Goal: Task Accomplishment & Management: Complete application form

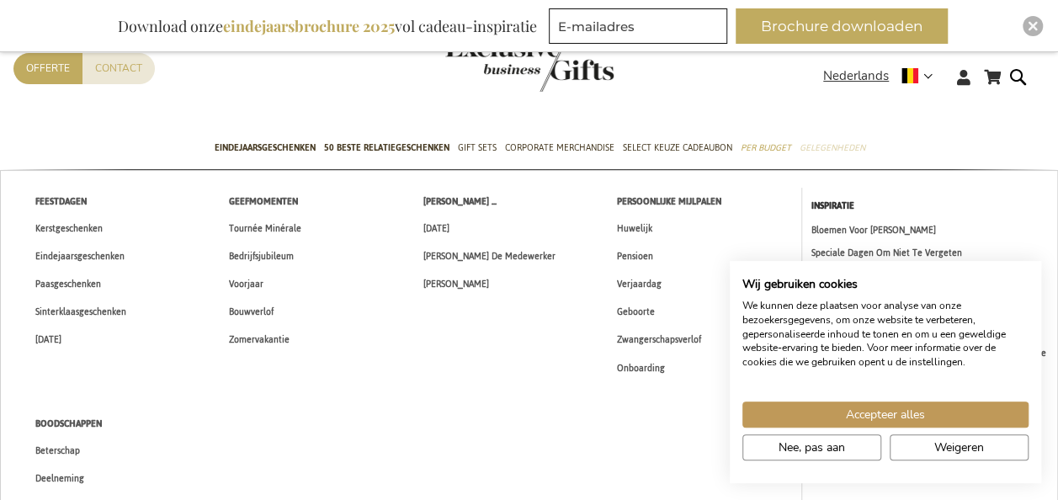
scroll to position [69, 0]
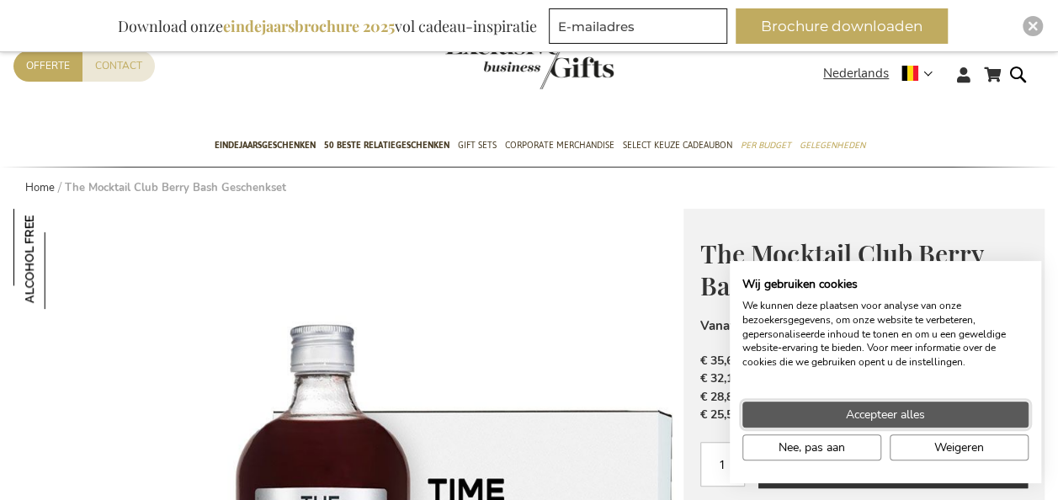
click at [842, 416] on button "Accepteer alles" at bounding box center [885, 415] width 286 height 26
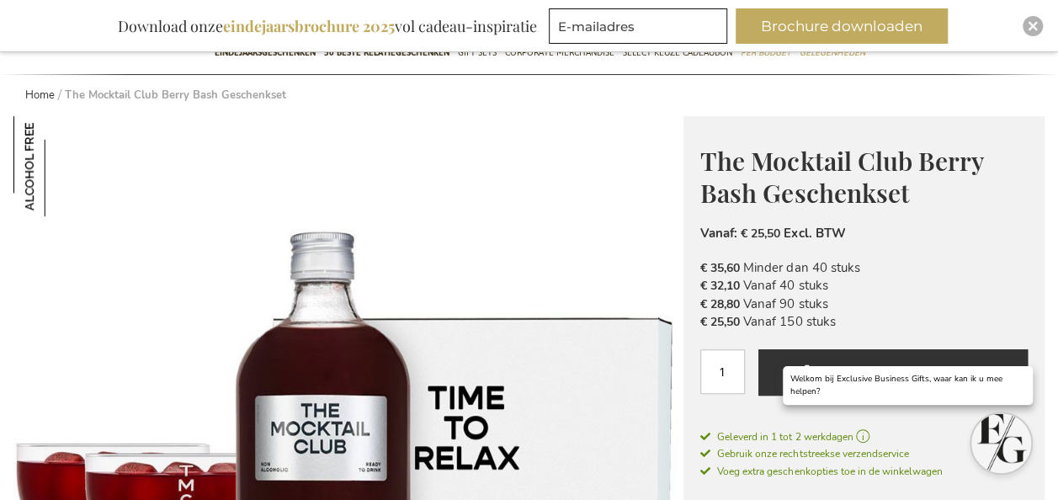
scroll to position [0, 0]
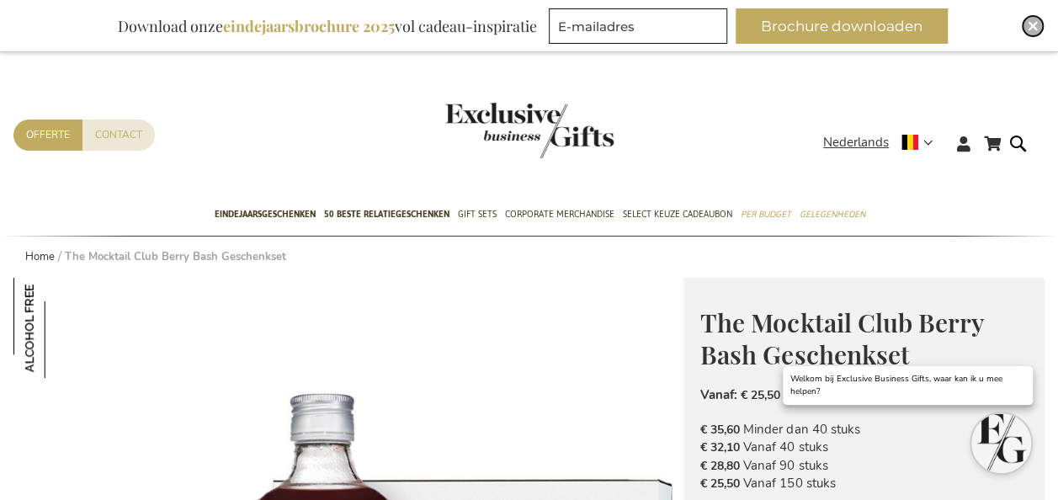
click at [1035, 28] on img "Close" at bounding box center [1033, 26] width 10 height 10
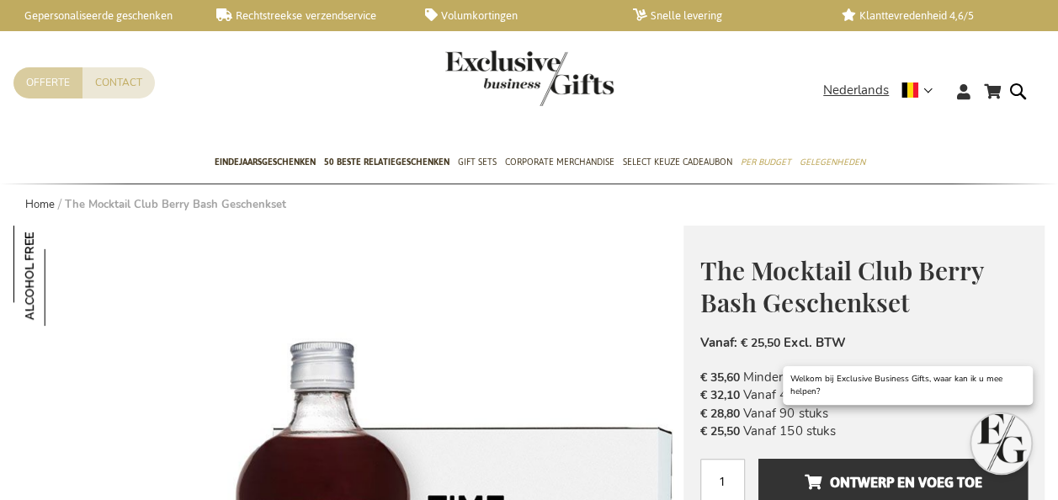
click at [55, 82] on link "Offerte" at bounding box center [47, 82] width 69 height 31
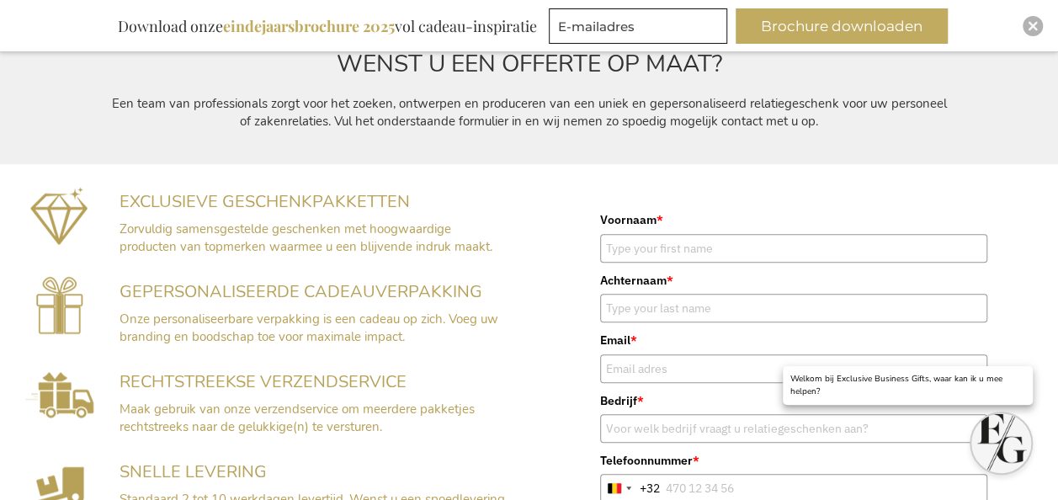
scroll to position [266, 0]
click at [663, 249] on input "Voornaam *" at bounding box center [793, 247] width 387 height 29
type input "iRoad/Laura"
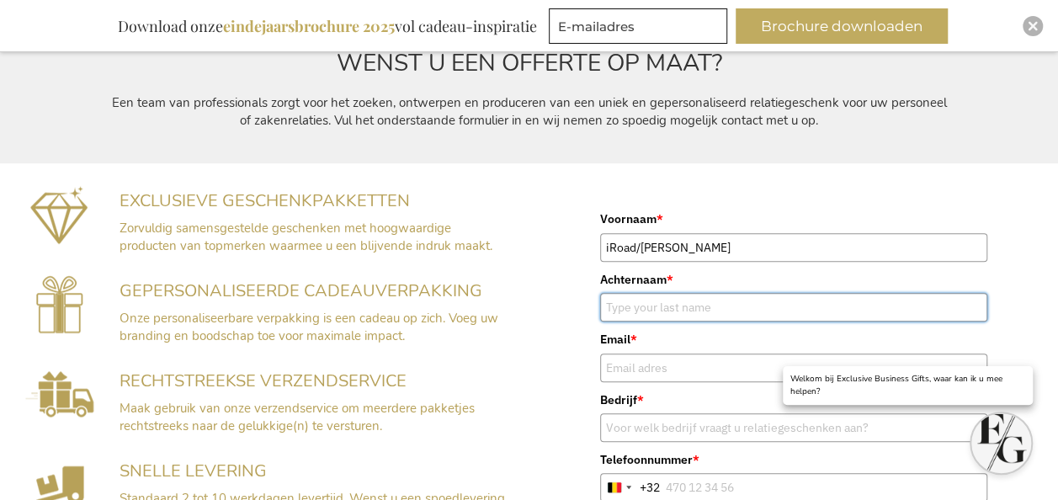
type input "Roofthooft"
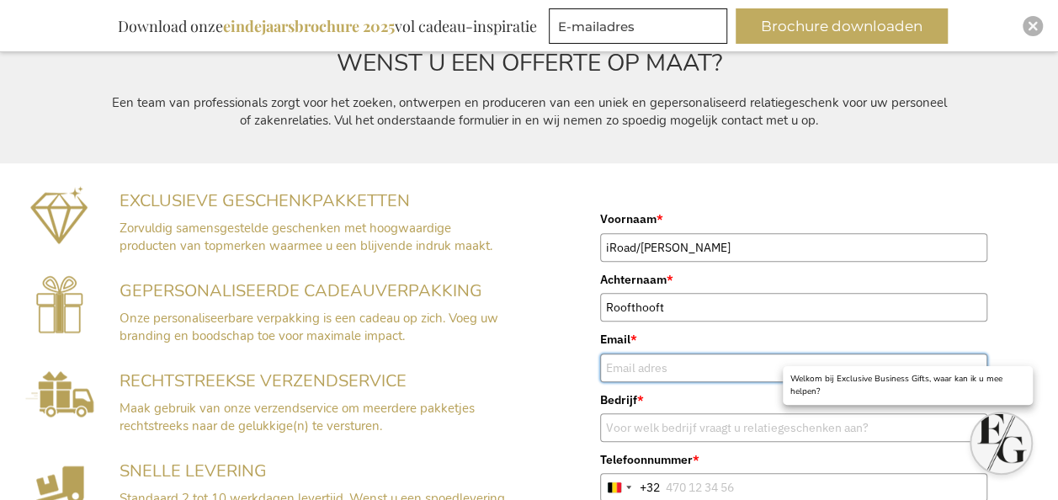
type input "laura@contentcamp.ch"
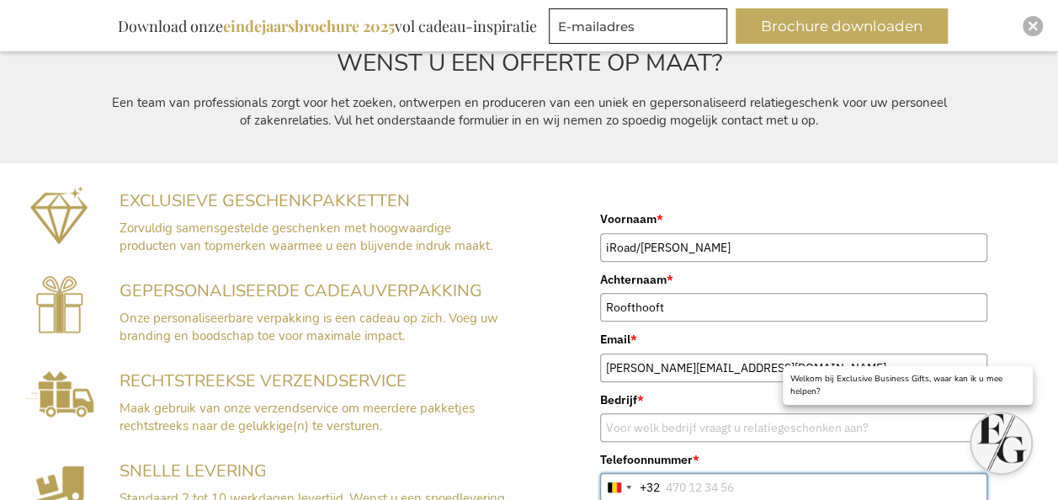
type input "0472031142"
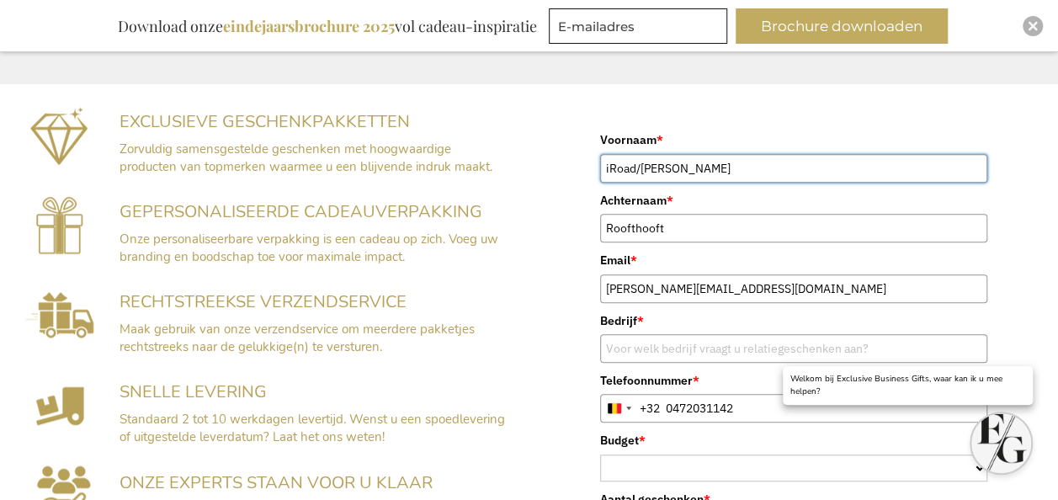
scroll to position [396, 0]
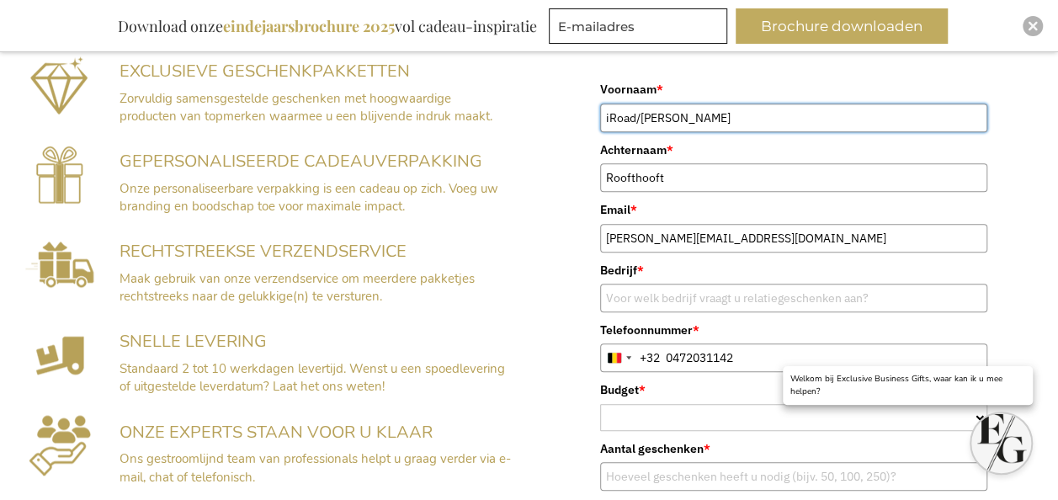
drag, startPoint x: 641, startPoint y: 120, endPoint x: 593, endPoint y: 121, distance: 48.0
click at [593, 121] on form "Voornaam * iRoad/Laura Achternaam * Roofthooft Email * laura@contentcamp.ch Bed…" at bounding box center [793, 407] width 421 height 689
type input "Laura"
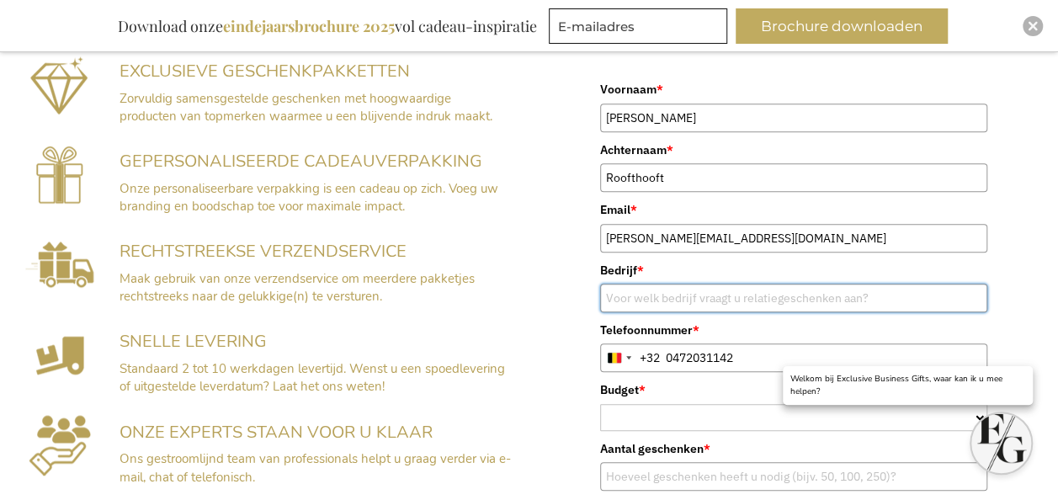
click at [672, 305] on input "Bedrijf *" at bounding box center [793, 298] width 387 height 29
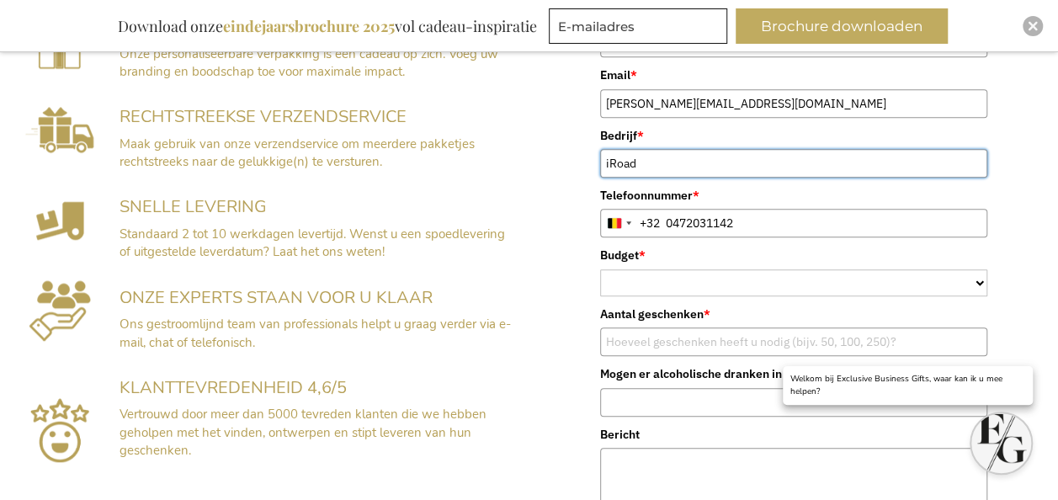
scroll to position [533, 0]
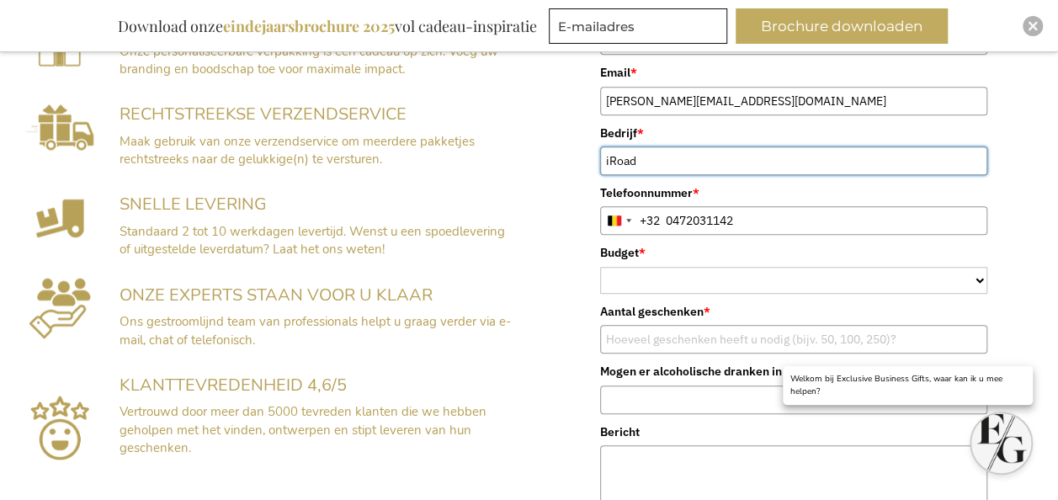
type input "iRoad"
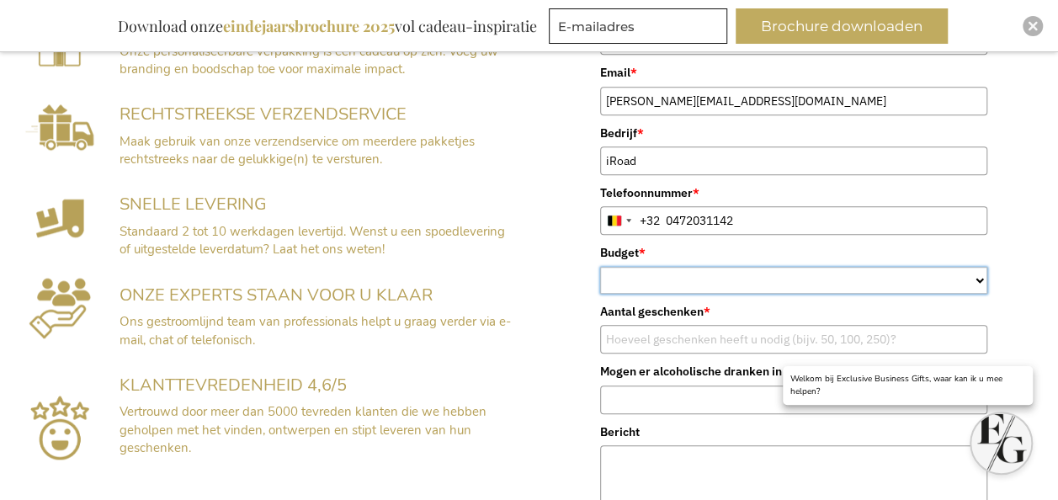
click at [641, 279] on select "< €15 €15–€25 €25–€35 €35–€50 €50–€75 €75–€100" at bounding box center [793, 280] width 387 height 27
click at [532, 331] on div "Voornaam * Laura Achternaam * Roofthooft Email * laura@contentcamp.ch Bedrijf *…" at bounding box center [795, 259] width 530 height 727
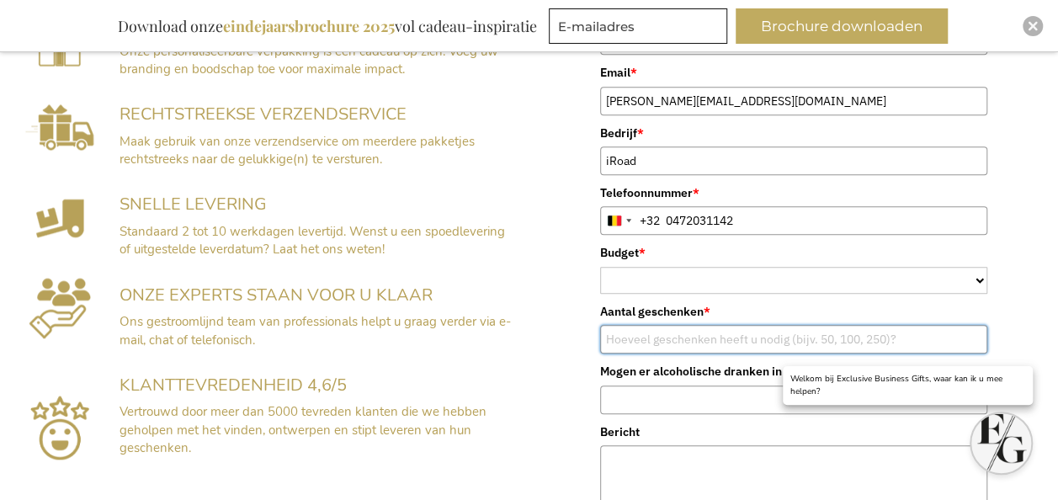
click at [656, 333] on input "Aantal geschenken *" at bounding box center [793, 339] width 387 height 29
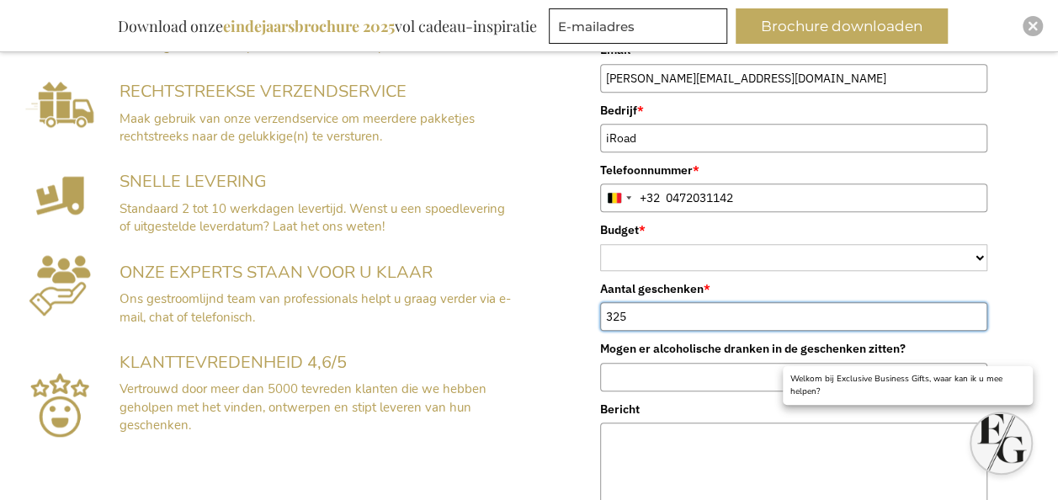
scroll to position [567, 0]
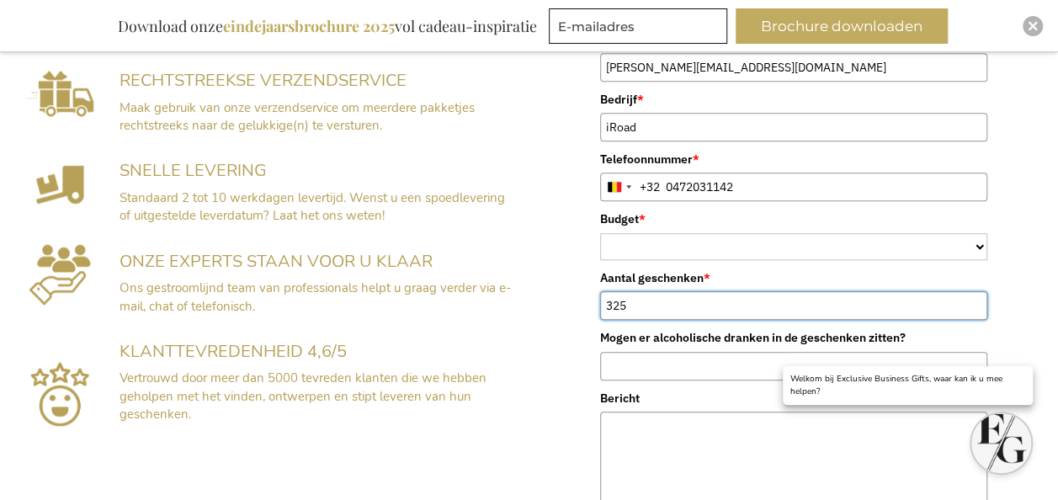
type input "325"
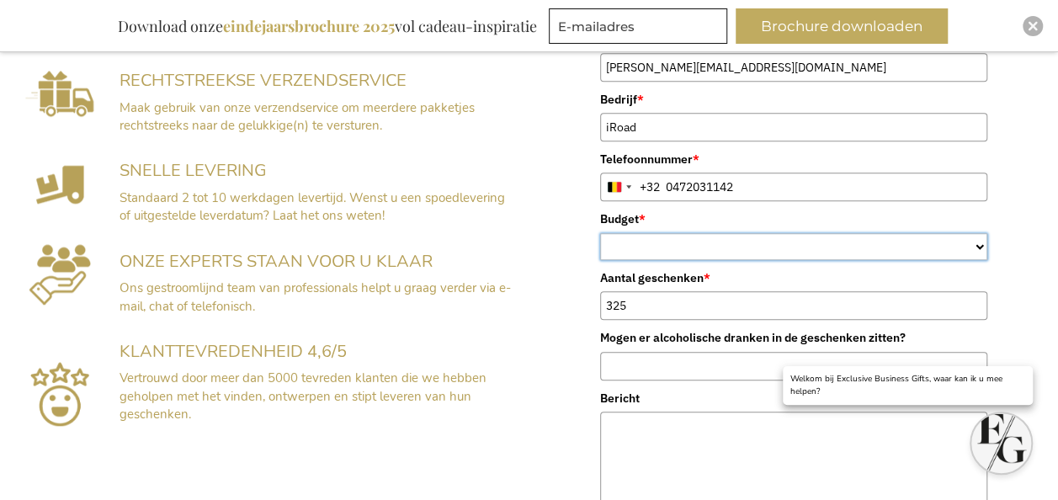
click at [651, 247] on select "< €15 €15–€25 €25–€35 €35–€50 €50–€75 €75–€100" at bounding box center [793, 246] width 387 height 27
select select "€25–€35"
click at [600, 233] on select "< €15 €15–€25 €25–€35 €35–€50 €50–€75 €75–€100" at bounding box center [793, 246] width 387 height 27
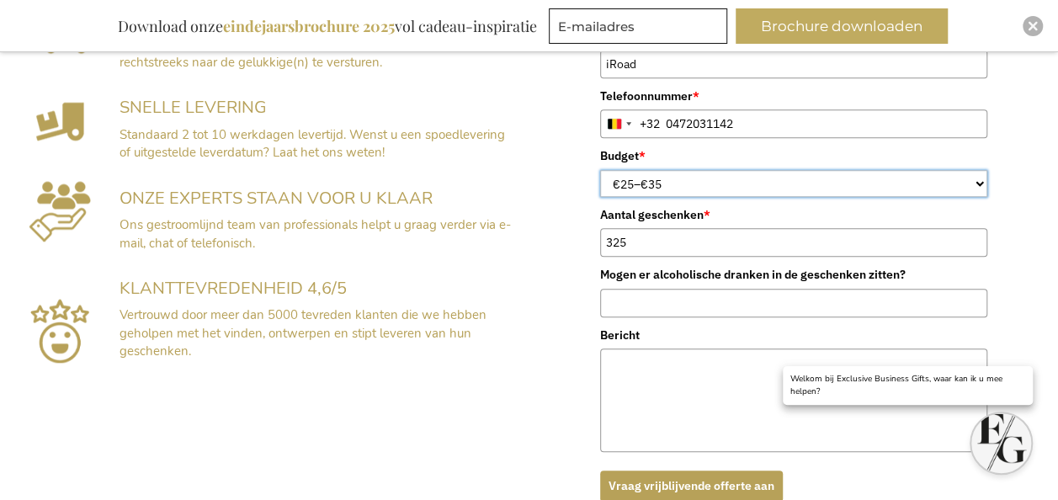
scroll to position [666, 0]
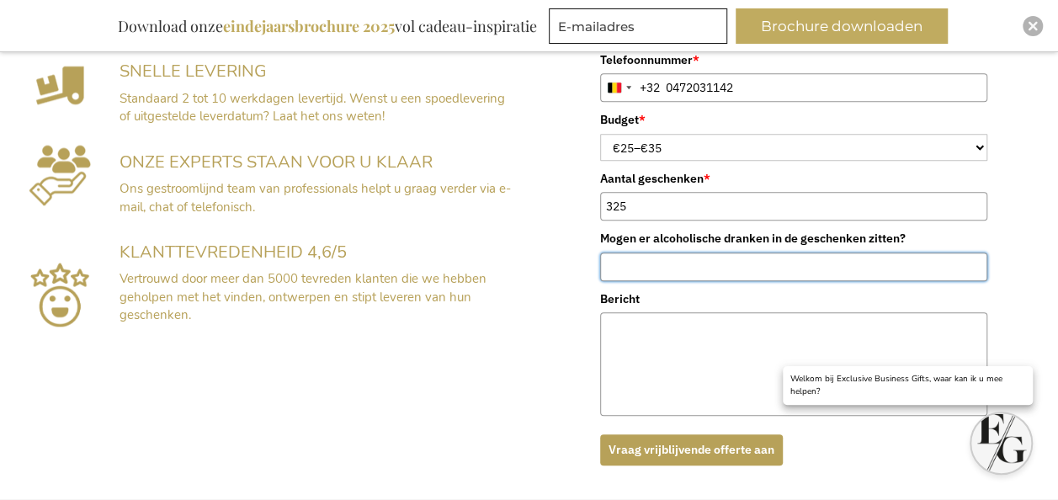
click at [661, 269] on input "Mogen er alcoholische dranken in de geschenken zitten?" at bounding box center [793, 267] width 387 height 29
paste input "The Mocktail Club Berry Bash Geschenkset"
type input "Neen, The Mocktail Club Berry Bash Geschenkset"
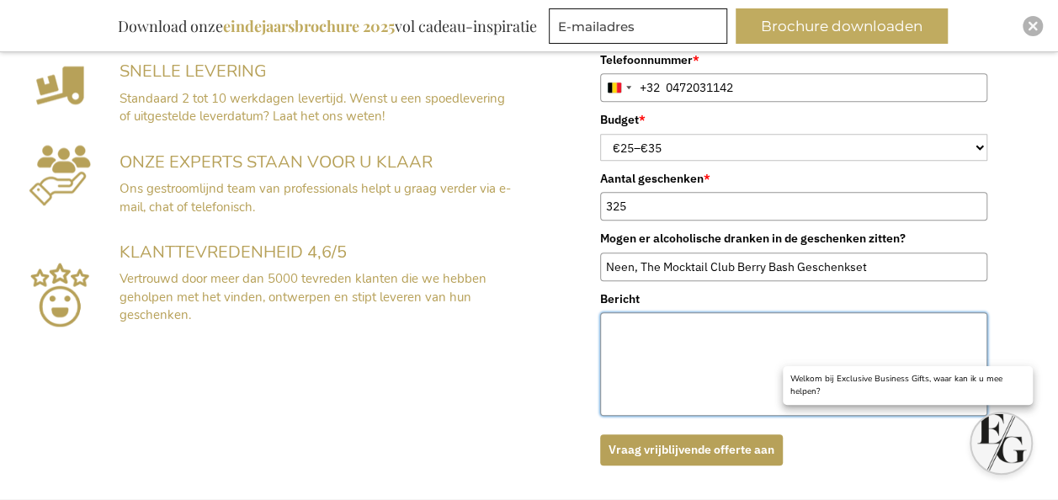
click at [678, 322] on textarea "Bericht" at bounding box center [793, 364] width 387 height 104
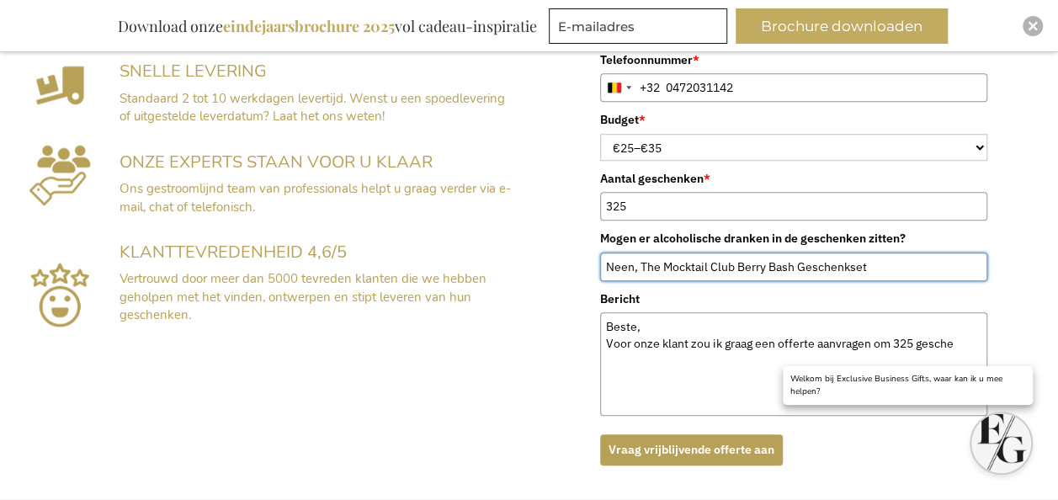
drag, startPoint x: 825, startPoint y: 259, endPoint x: 640, endPoint y: 258, distance: 185.2
click at [640, 258] on input "Neen, The Mocktail Club Berry Bash Geschenkset" at bounding box center [793, 267] width 387 height 29
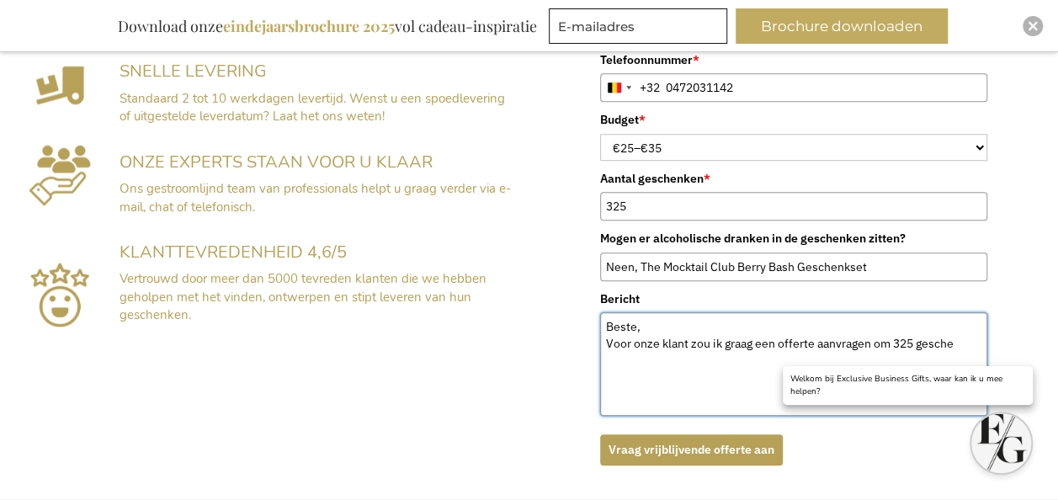
click at [951, 337] on textarea "Beste, Voor onze klant zou ik graag een offerte aanvragen om 325 gesche" at bounding box center [793, 364] width 387 height 104
drag, startPoint x: 965, startPoint y: 337, endPoint x: 921, endPoint y: 337, distance: 43.8
click at [921, 337] on textarea "Beste, Voor onze klant zou ik graag een offerte aanvragen om 325 gesche" at bounding box center [793, 364] width 387 height 104
paste textarea "The Mocktail Club Berry Bash Geschenkset"
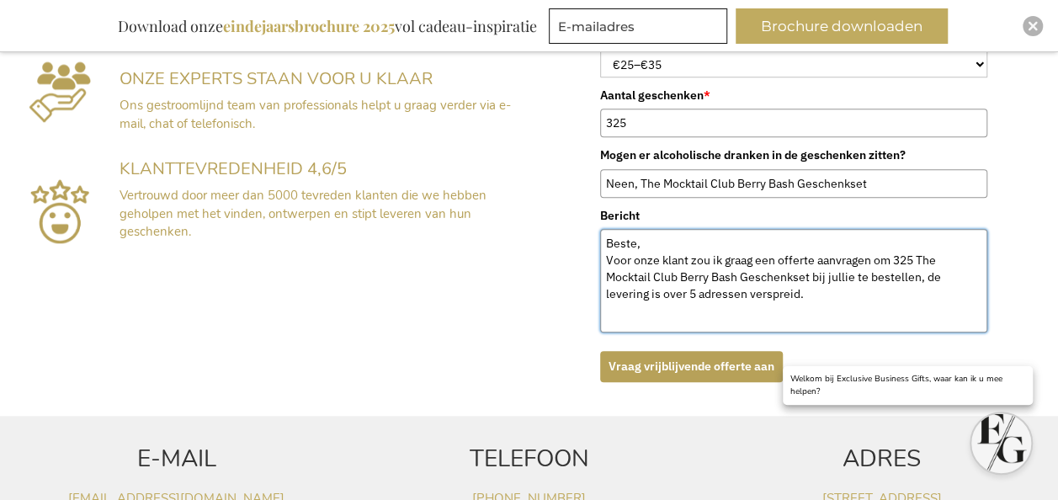
scroll to position [752, 0]
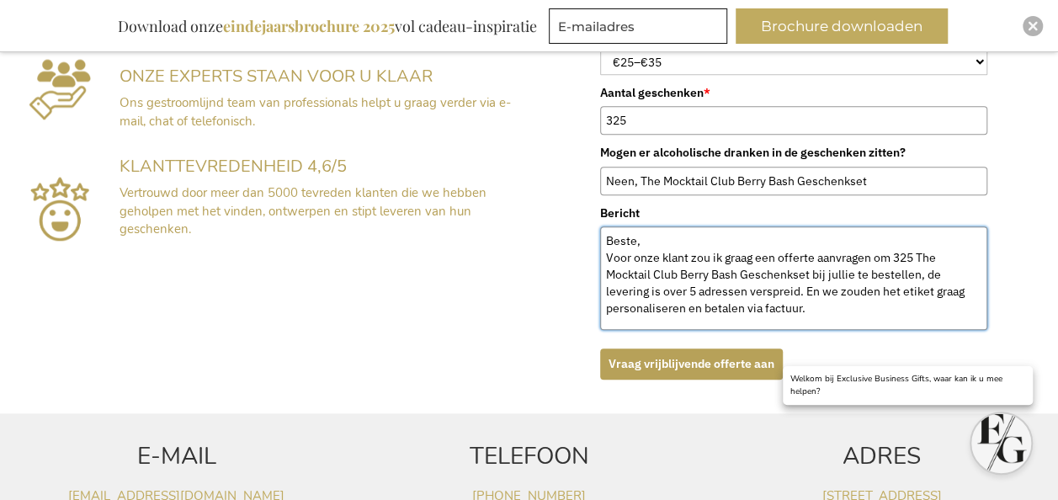
paste textarea "Factuuradres : iRoad srl Avenue des Chalets 28C 1180 Brussel BTW BE 0886 115 883"
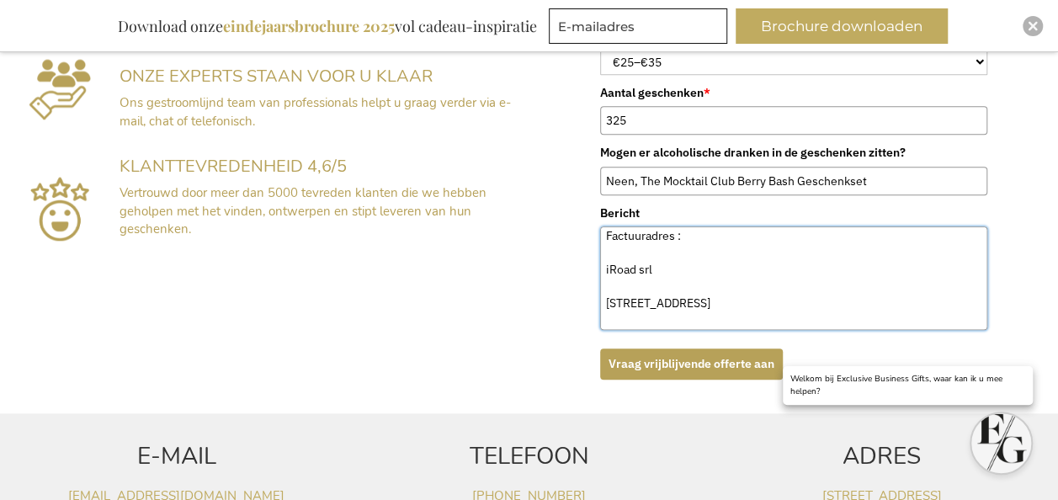
scroll to position [102, 0]
click at [633, 256] on textarea "Beste, Voor onze klant zou ik graag een offerte aanvragen om 325 The Mocktail C…" at bounding box center [793, 278] width 387 height 104
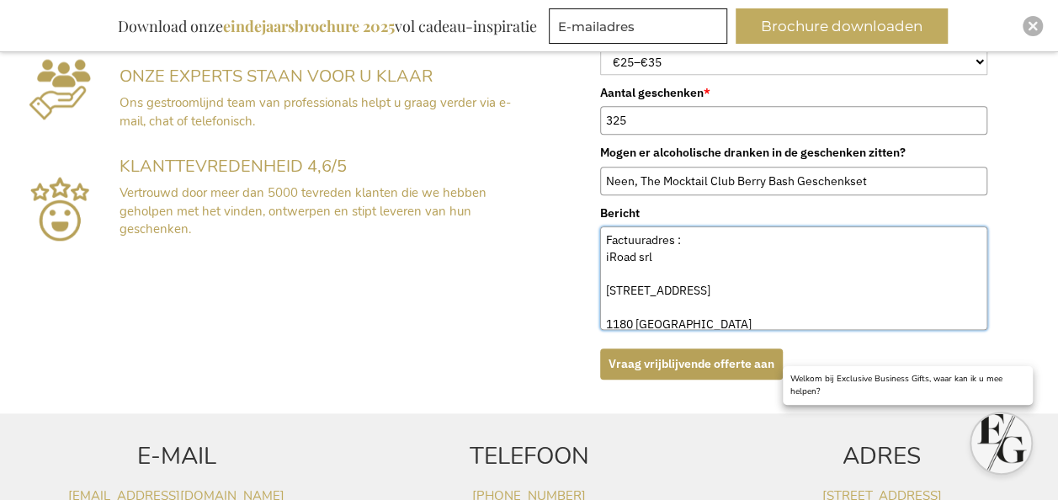
scroll to position [85, 0]
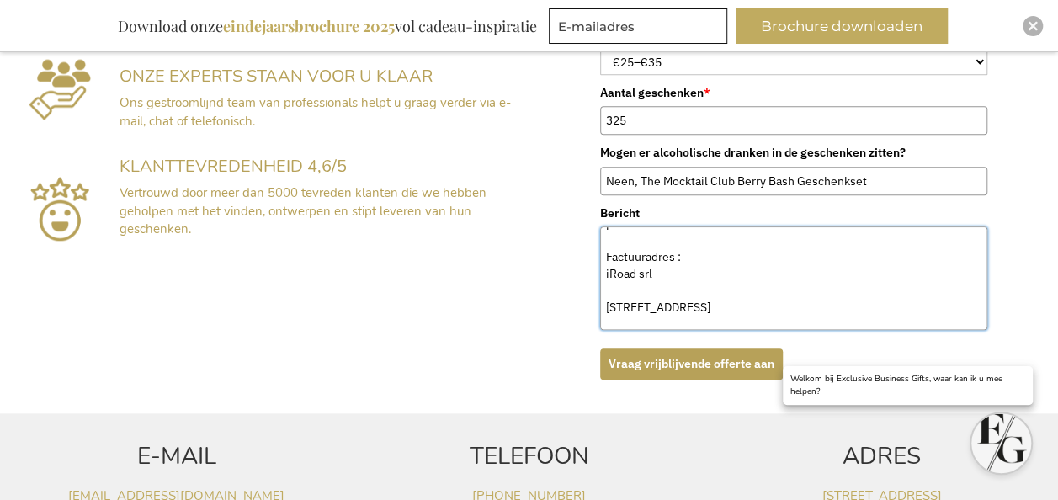
click at [629, 288] on textarea "Beste, Voor onze klant zou ik graag een offerte aanvragen om 325 The Mocktail C…" at bounding box center [793, 278] width 387 height 104
click at [616, 303] on textarea "Beste, Voor onze klant zou ik graag een offerte aanvragen om 325 The Mocktail C…" at bounding box center [793, 278] width 387 height 104
click at [612, 291] on textarea "Beste, Voor onze klant zou ik graag een offerte aanvragen om 325 The Mocktail C…" at bounding box center [793, 278] width 387 height 104
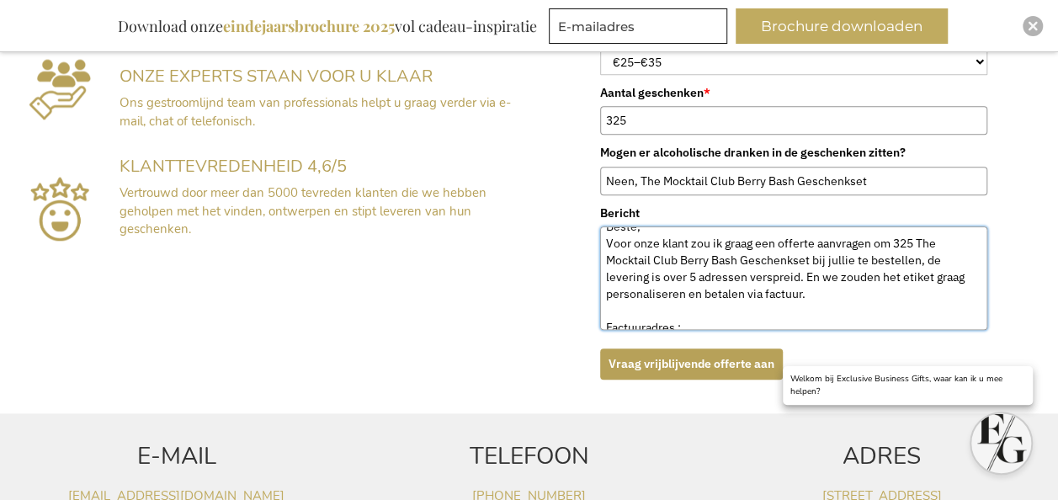
scroll to position [0, 0]
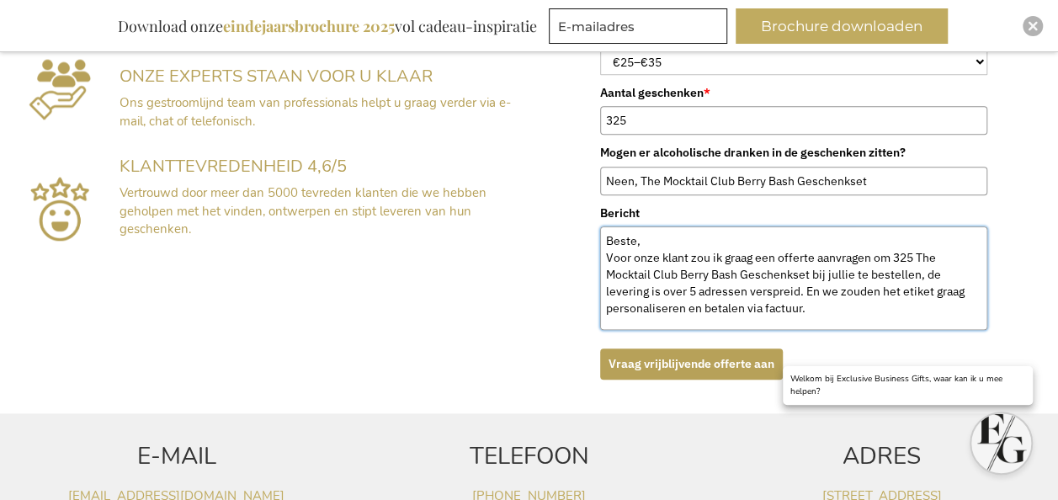
click at [918, 251] on textarea "Beste, Voor onze klant zou ik graag een offerte aanvragen om 325 The Mocktail C…" at bounding box center [793, 278] width 387 height 104
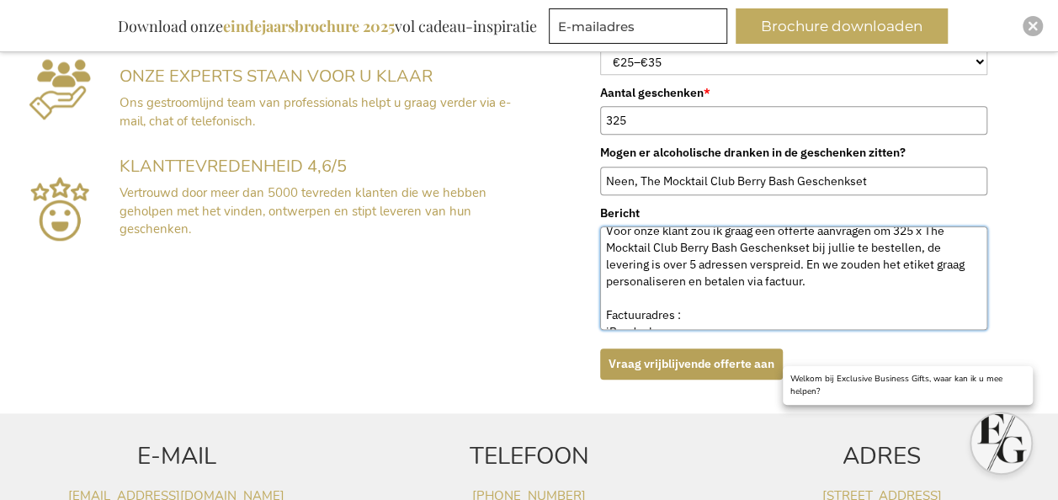
scroll to position [25, 0]
click at [854, 288] on textarea "Beste, Voor onze klant zou ik graag een offerte aanvragen om 325 x The Mocktail…" at bounding box center [793, 278] width 387 height 104
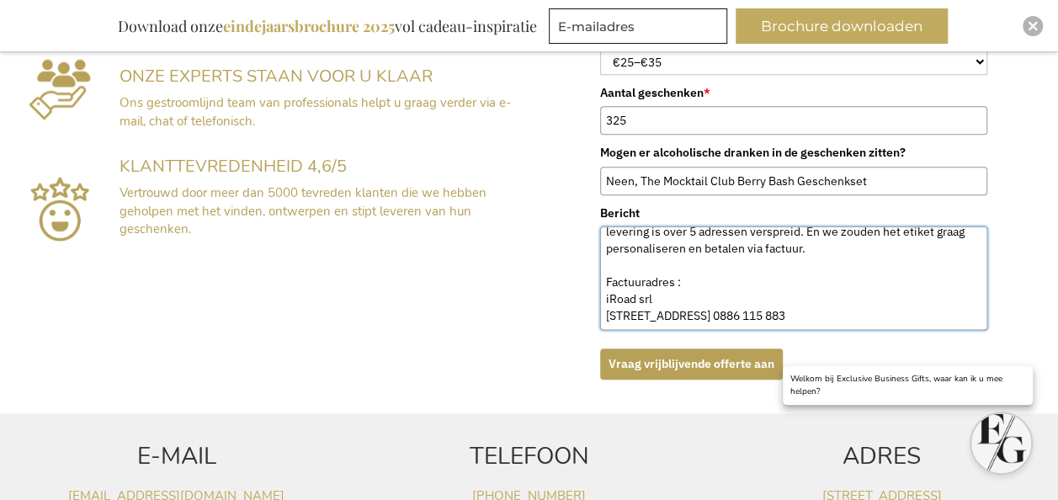
click at [778, 312] on textarea "Beste, Voor onze klant zou ik graag een offerte aanvragen om 325 x The Mocktail…" at bounding box center [793, 278] width 387 height 104
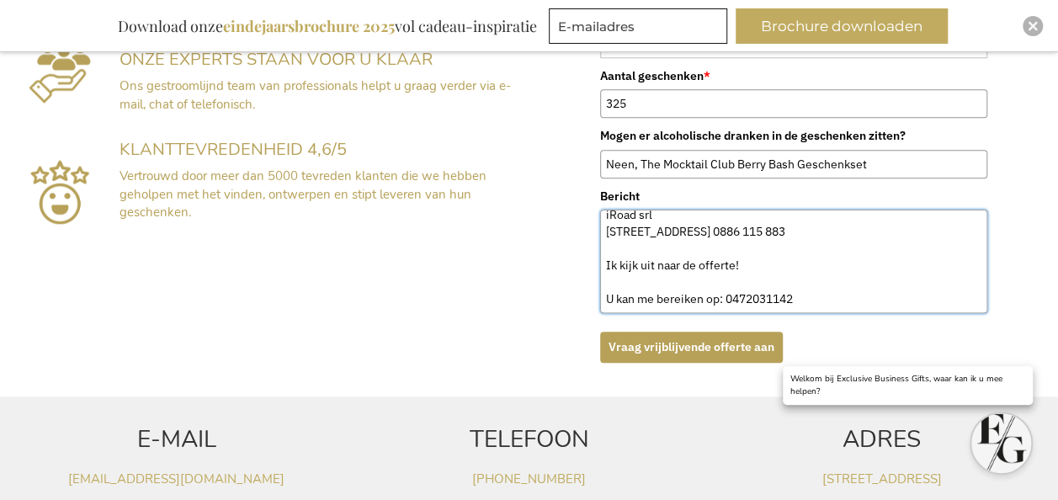
scroll to position [160, 0]
drag, startPoint x: 812, startPoint y: 293, endPoint x: 607, endPoint y: 291, distance: 204.6
click at [607, 291] on textarea "Beste, Voor onze klant zou ik graag een offerte aanvragen om 325 x The Mocktail…" at bounding box center [793, 262] width 387 height 104
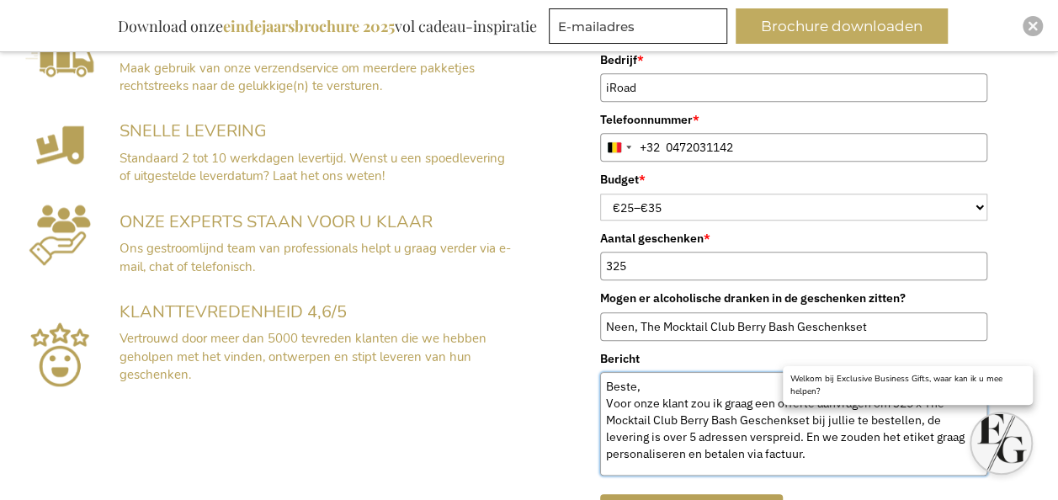
scroll to position [604, 0]
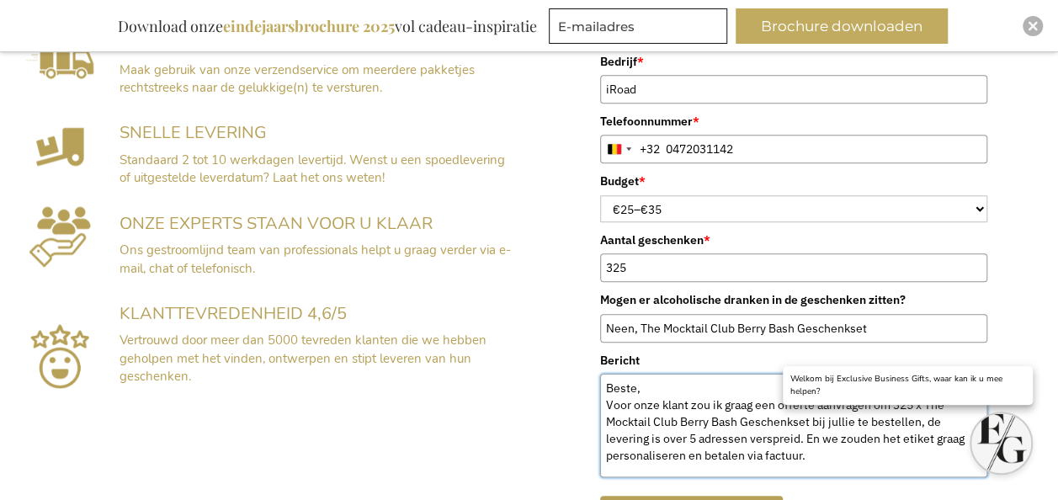
type textarea "Beste, Voor onze klant zou ik graag een offerte aanvragen om 325 x The Mocktail…"
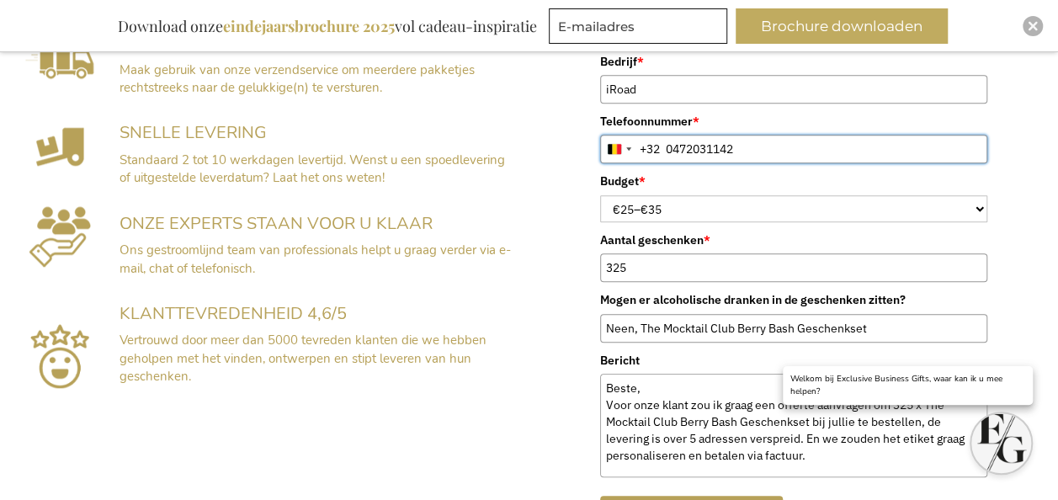
click at [668, 141] on input "0472031142" at bounding box center [793, 149] width 387 height 29
type input "472 03 11 42"
click at [1017, 180] on div "Voornaam * Laura Achternaam * Roofthooft Email * laura@contentcamp.ch Bedrijf *…" at bounding box center [794, 198] width 513 height 689
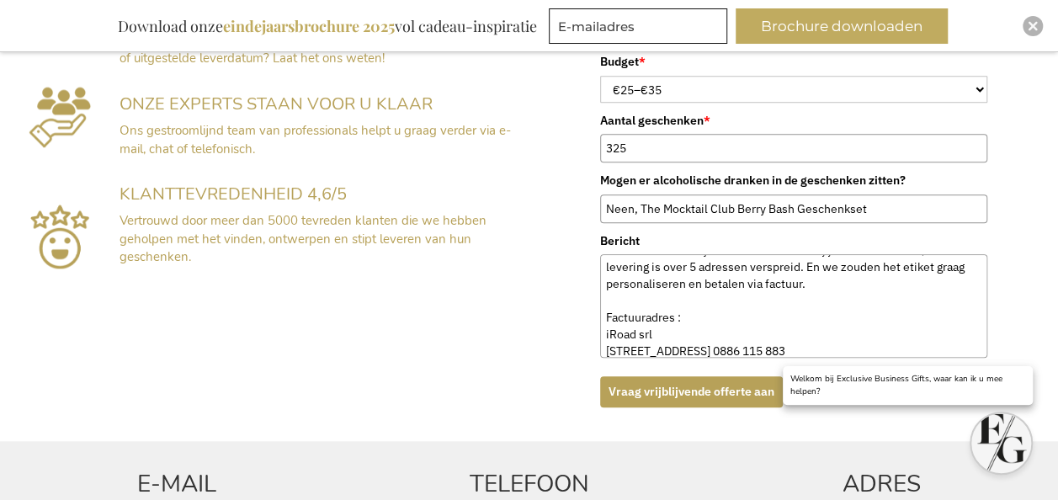
scroll to position [53, 0]
click at [687, 281] on textarea "Beste, Voor onze klant zou ik graag een offerte aanvragen om 325 x The Mocktail…" at bounding box center [793, 306] width 387 height 104
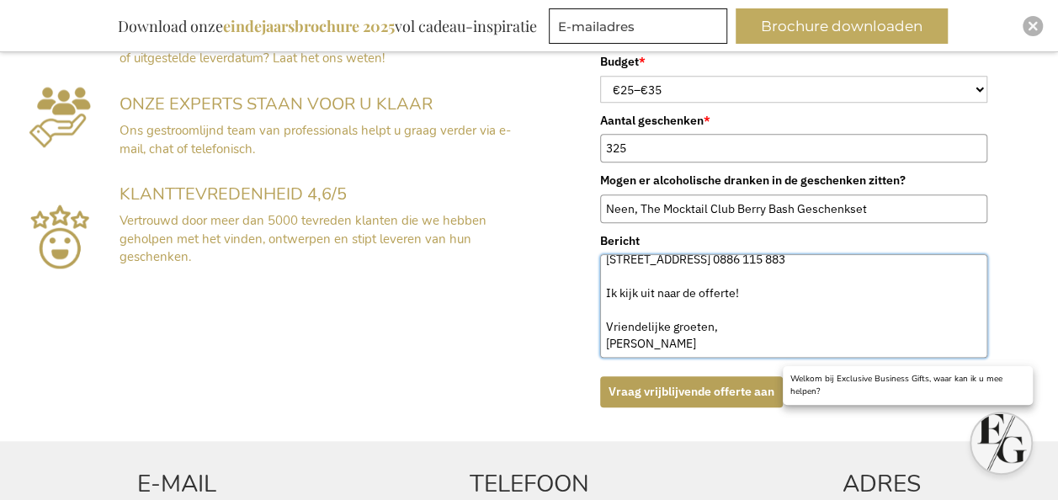
scroll to position [177, 0]
type textarea "Beste, Voor onze klant zou ik graag een offerte aanvragen om 325 x The Mocktail…"
click at [735, 383] on button "Vraag vrijblijvende offerte aan" at bounding box center [691, 391] width 183 height 31
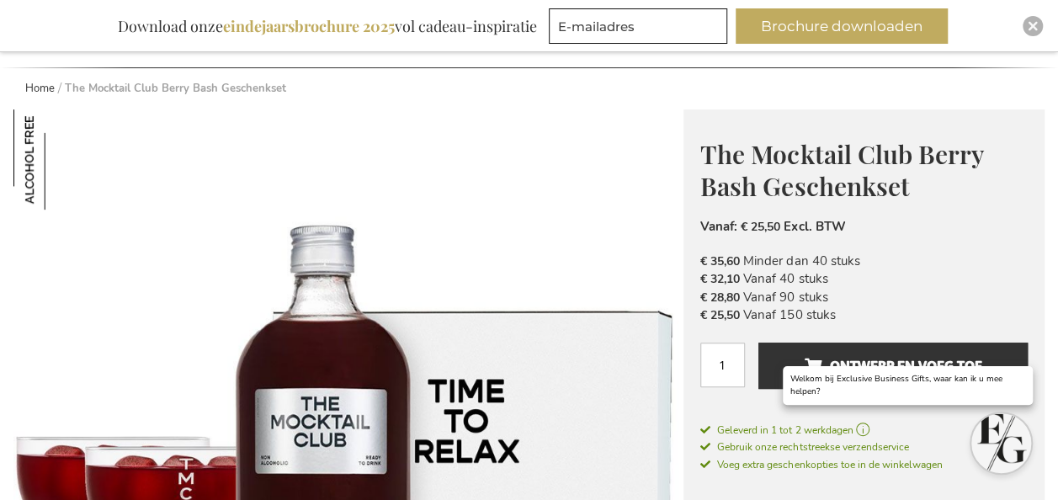
scroll to position [168, 0]
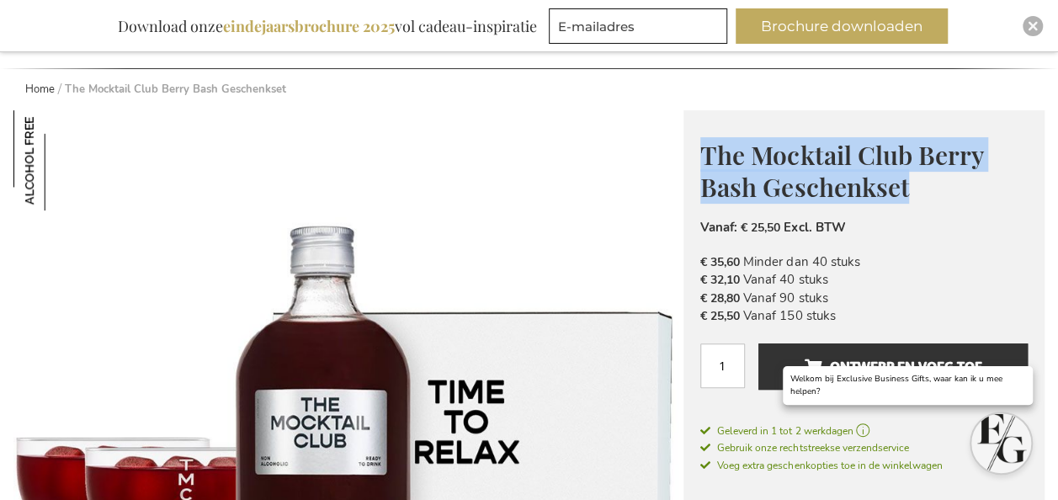
drag, startPoint x: 705, startPoint y: 152, endPoint x: 910, endPoint y: 192, distance: 209.2
click at [910, 192] on h1 "The Mocktail Club Berry Bash Geschenkset" at bounding box center [863, 169] width 327 height 65
copy span "The Mocktail Club Berry Bash Geschenkset"
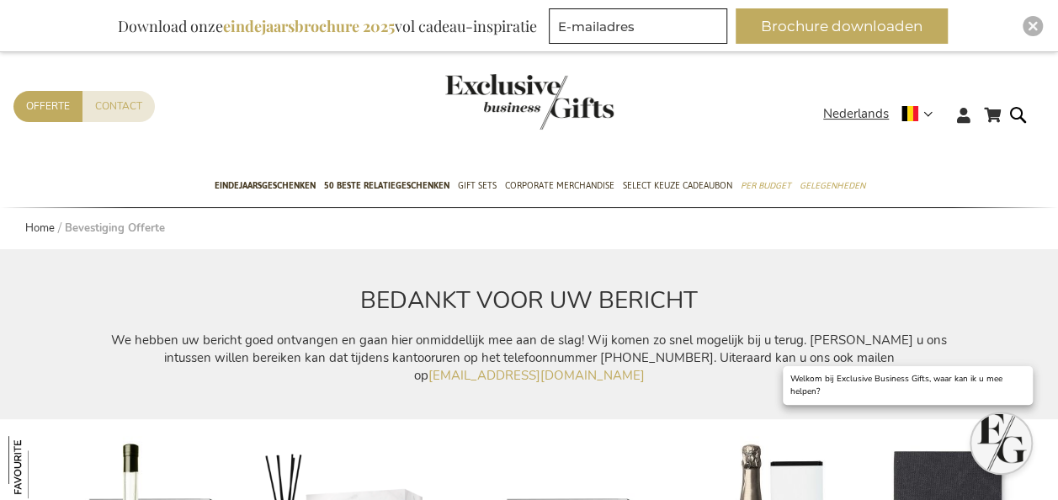
scroll to position [21, 0]
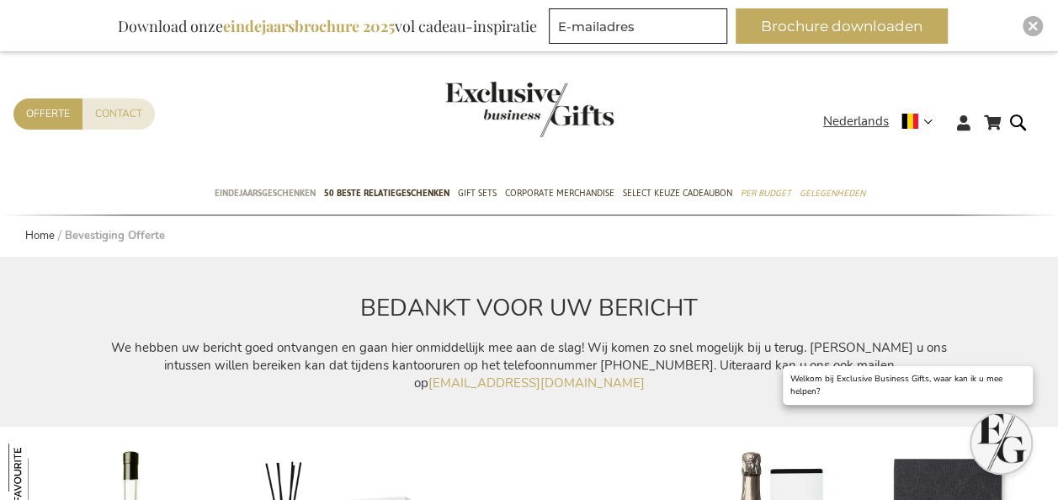
click at [263, 200] on span "Eindejaarsgeschenken" at bounding box center [265, 193] width 101 height 18
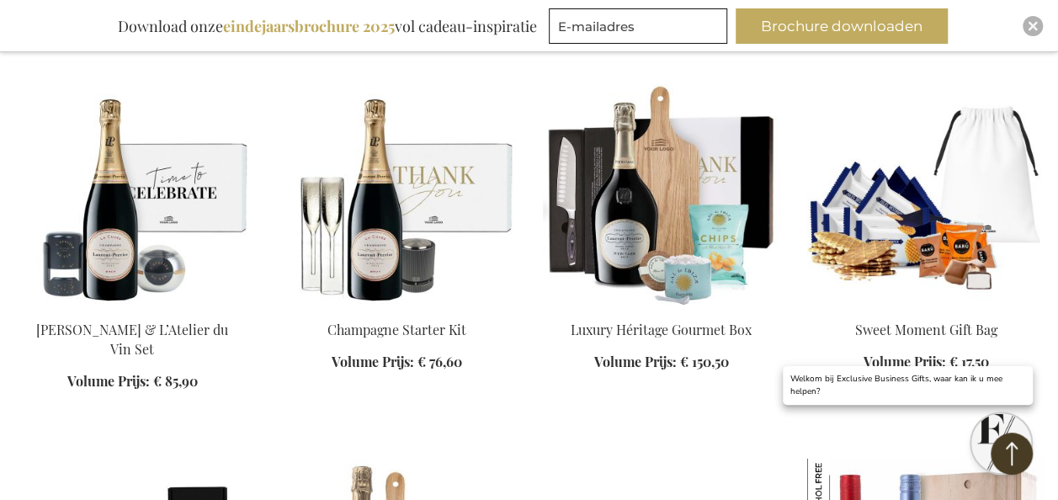
scroll to position [1551, 0]
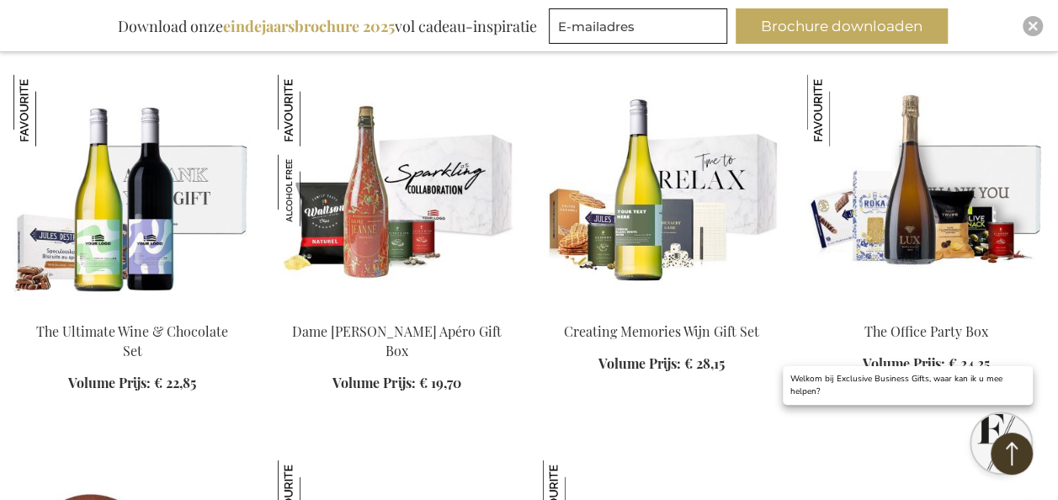
scroll to position [2301, 0]
